Goal: Task Accomplishment & Management: Manage account settings

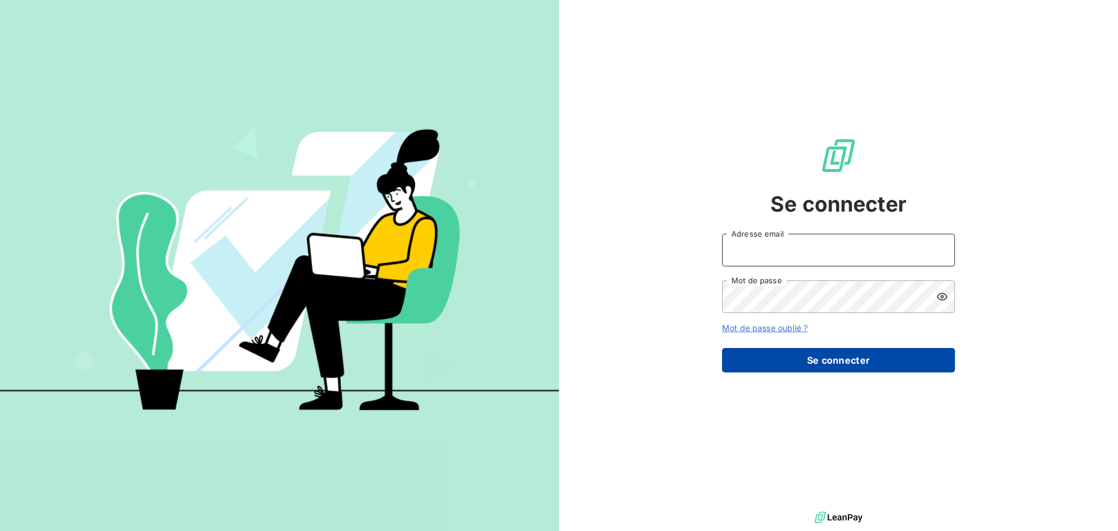
type input "[EMAIL_ADDRESS][DOMAIN_NAME]"
click at [843, 358] on button "Se connecter" at bounding box center [838, 360] width 233 height 24
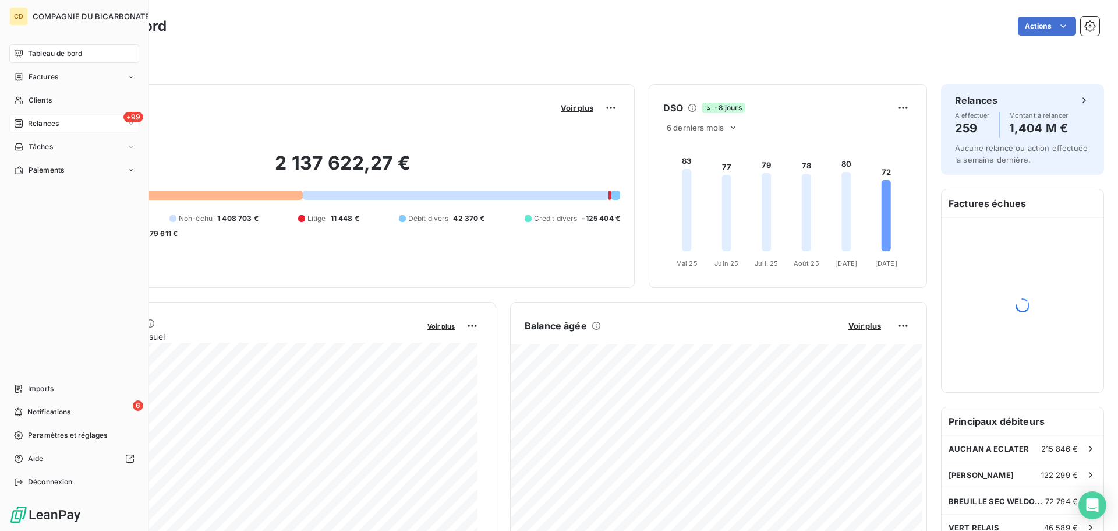
click at [23, 120] on div "Relances" at bounding box center [36, 123] width 45 height 10
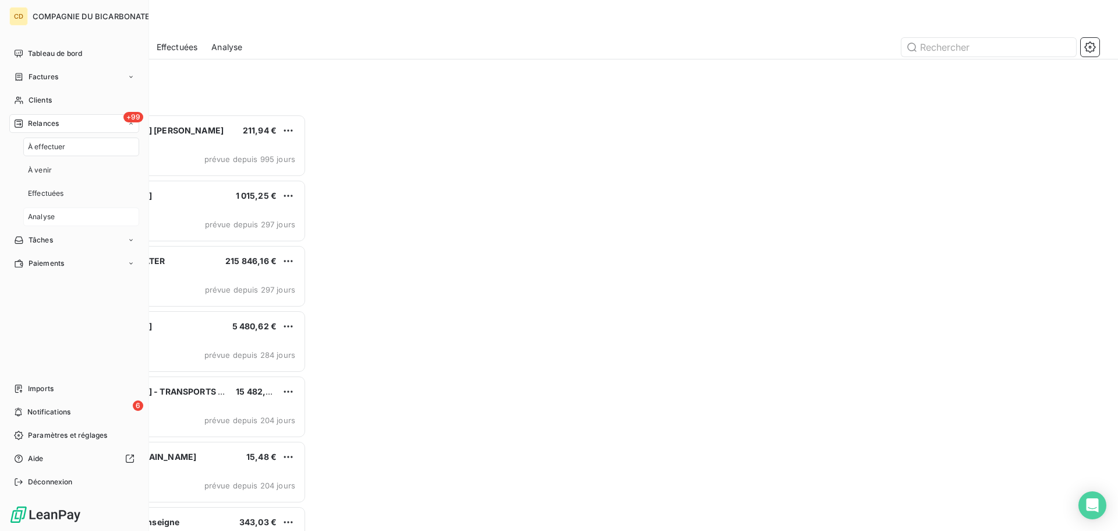
scroll to position [408, 242]
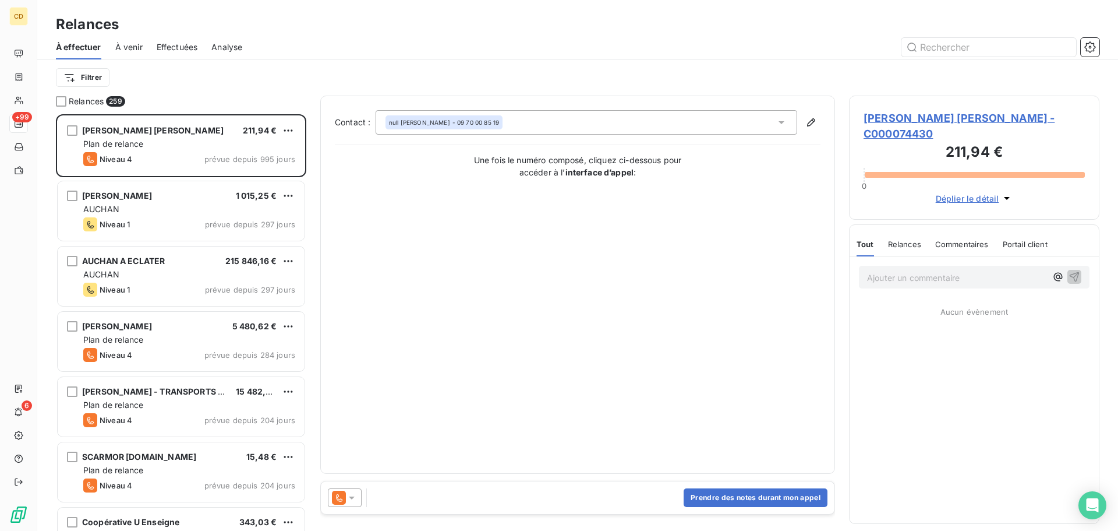
click at [195, 45] on span "Effectuées" at bounding box center [177, 47] width 41 height 12
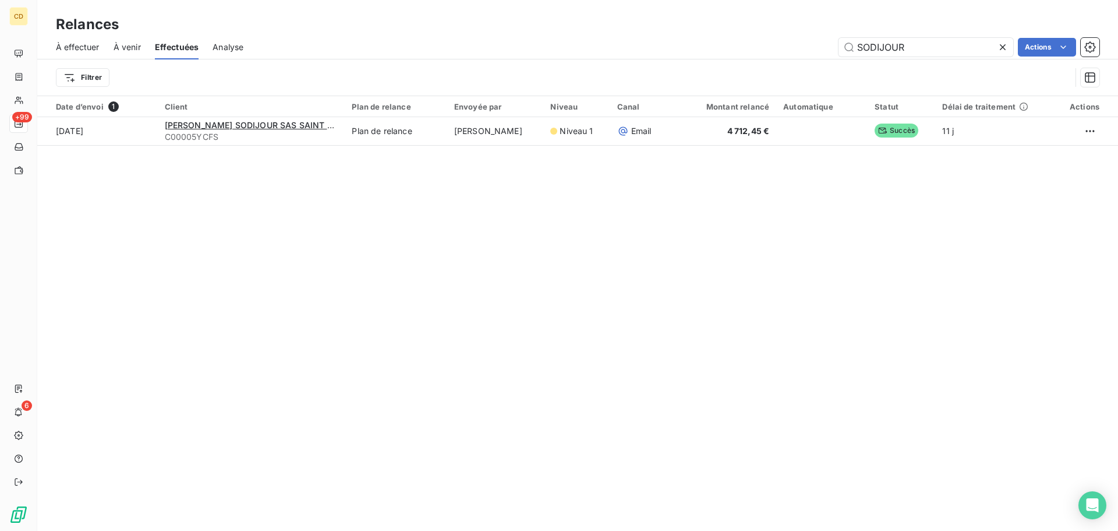
drag, startPoint x: 911, startPoint y: 50, endPoint x: 760, endPoint y: 50, distance: 150.9
click at [760, 50] on div "SODIJOUR Actions" at bounding box center [678, 47] width 842 height 19
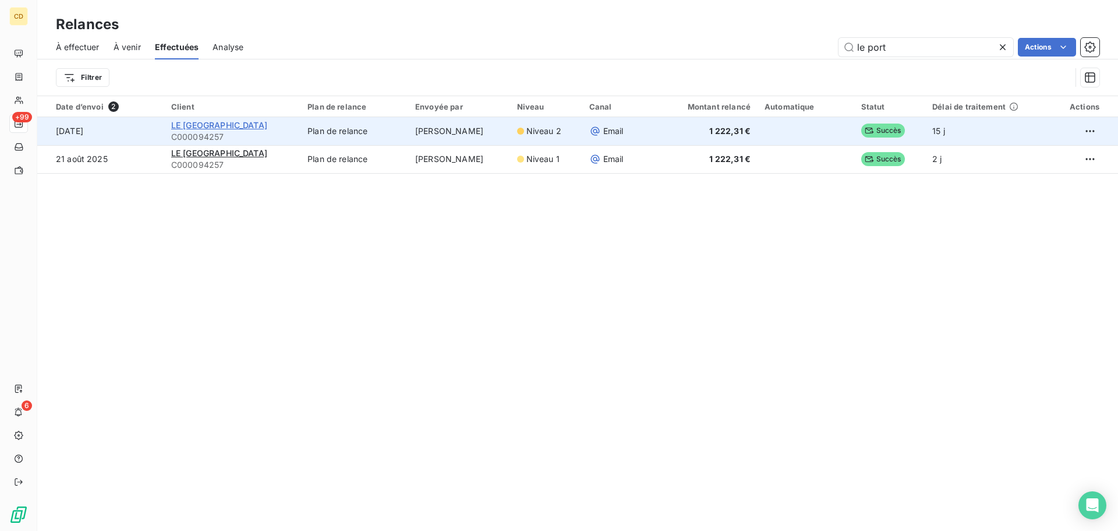
type input "le port"
click at [226, 124] on span "LE [GEOGRAPHIC_DATA]" at bounding box center [219, 125] width 96 height 10
